Goal: Task Accomplishment & Management: Use online tool/utility

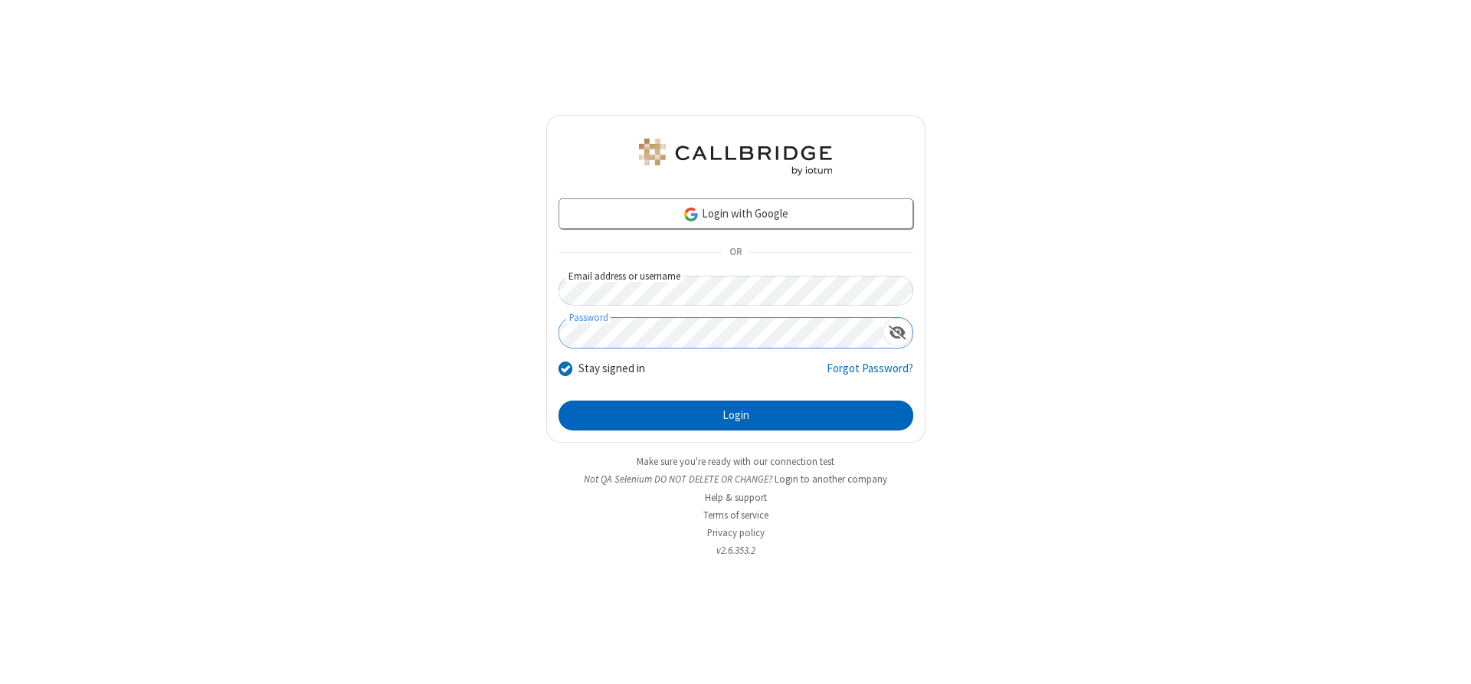
click at [736, 415] on button "Login" at bounding box center [736, 416] width 355 height 31
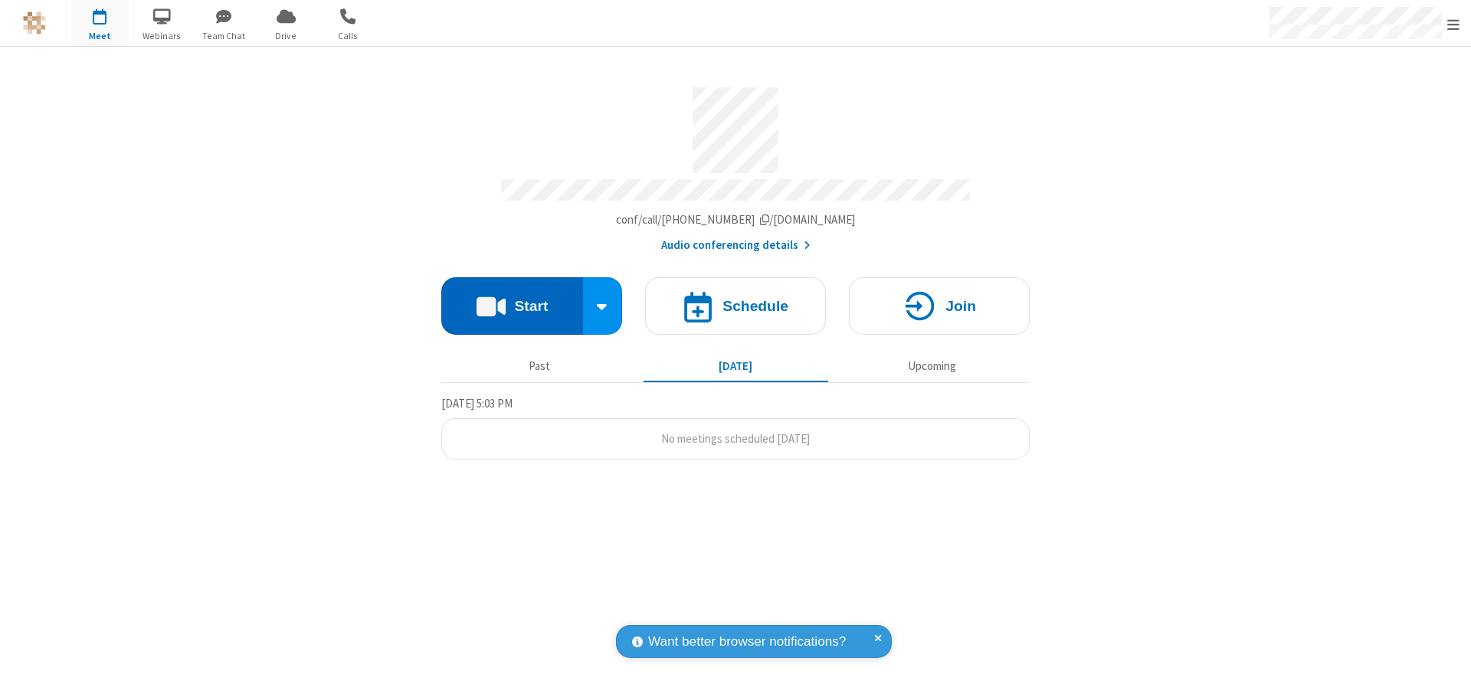
click at [512, 300] on button "Start" at bounding box center [512, 305] width 142 height 57
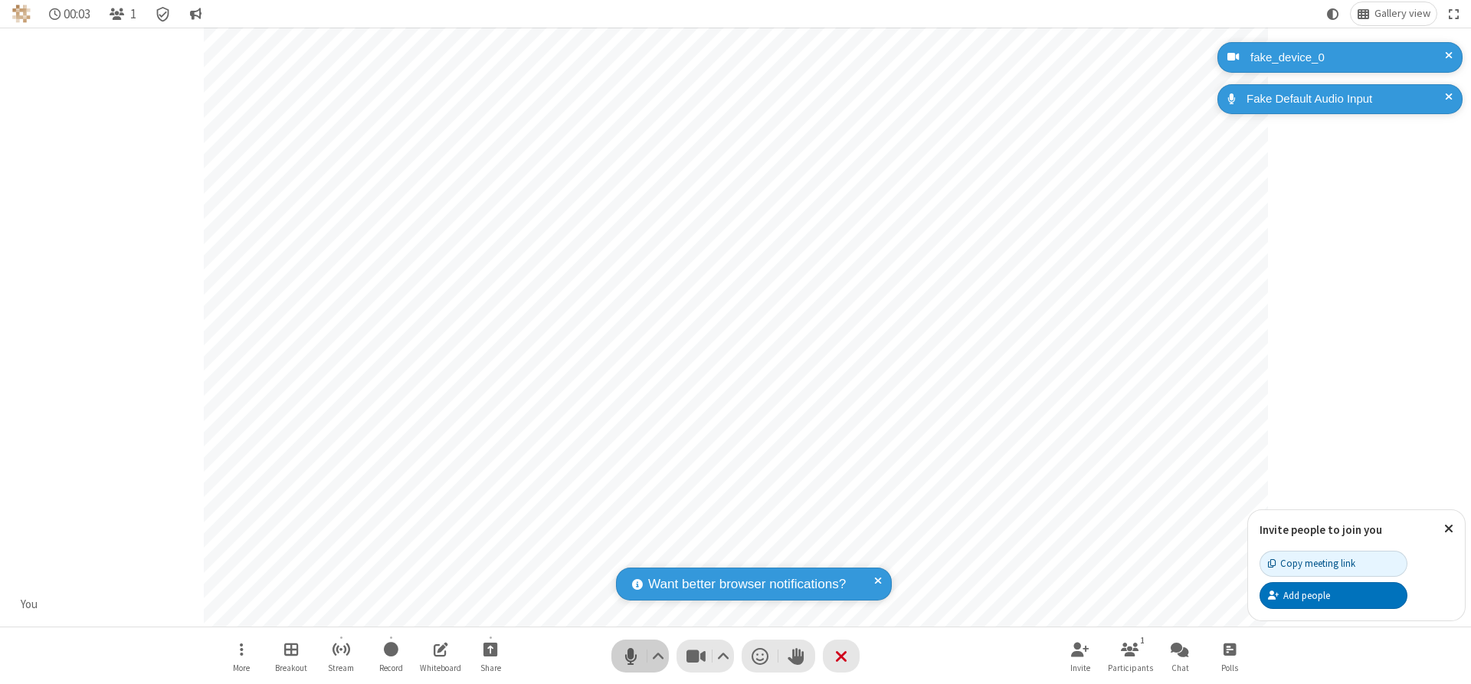
click at [631, 656] on span "Mute (Alt+A)" at bounding box center [630, 656] width 23 height 22
click at [631, 656] on span "Unmute (Alt+A)" at bounding box center [630, 656] width 23 height 22
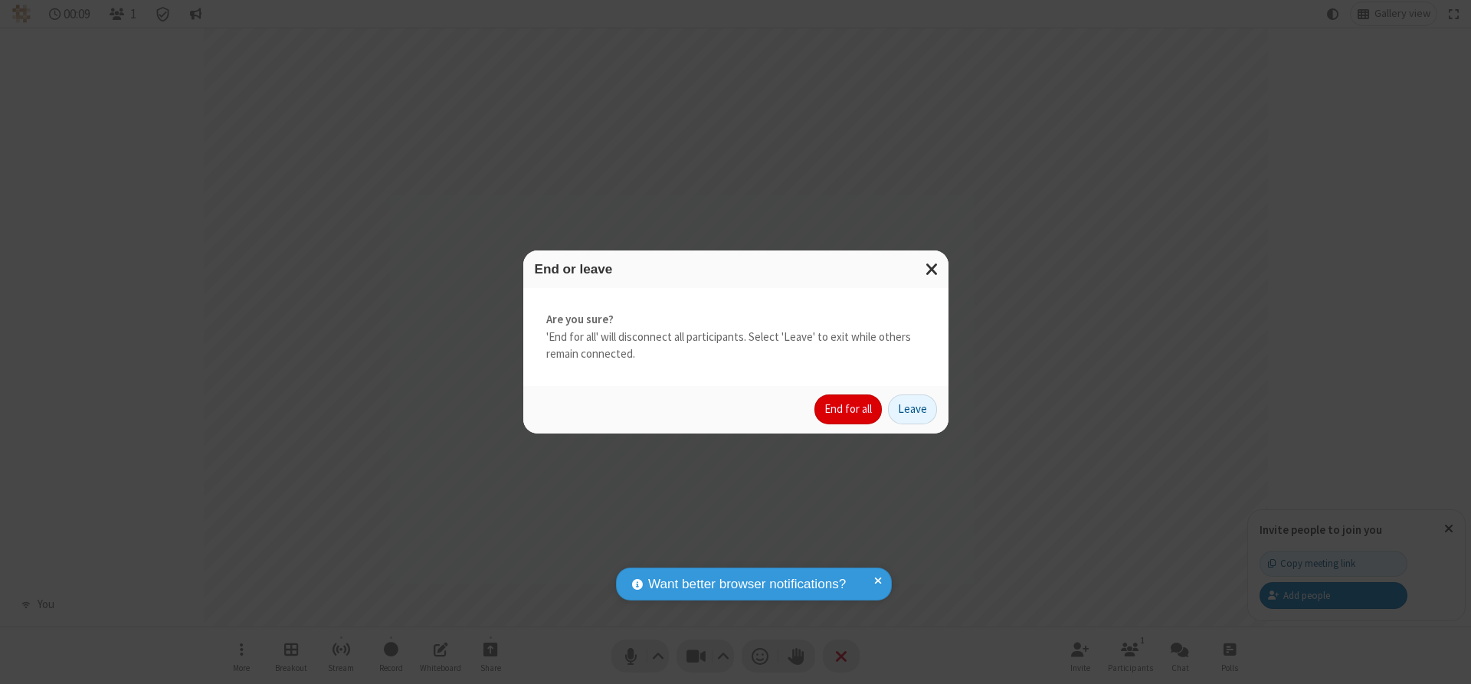
click at [849, 409] on button "End for all" at bounding box center [848, 410] width 67 height 31
